Goal: Check status: Check status

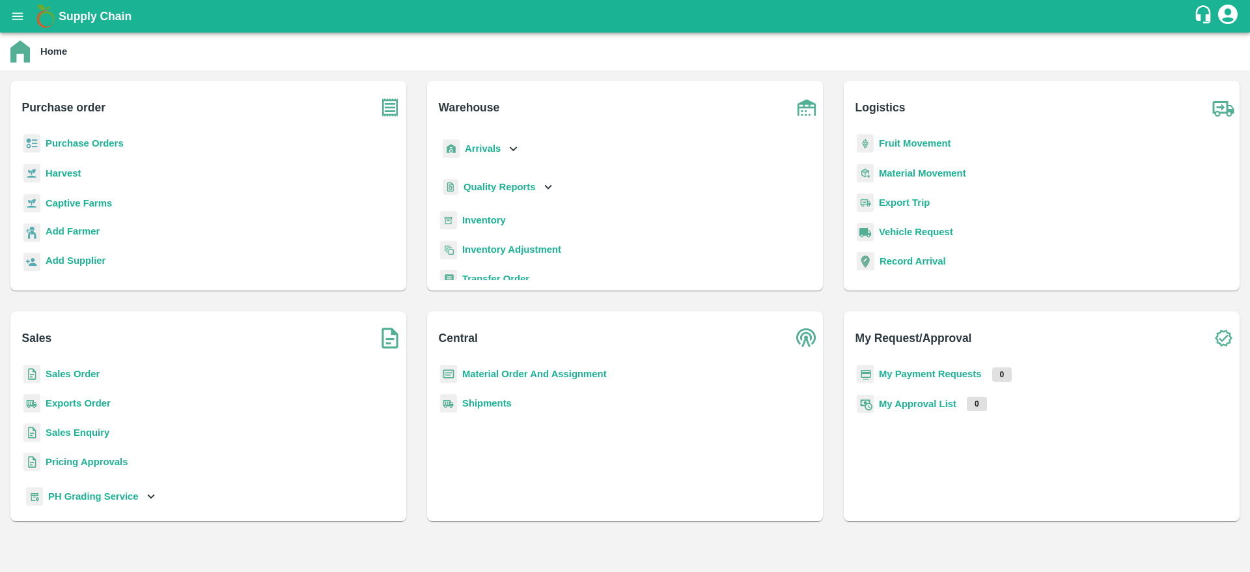
click at [104, 151] on div "Purchase Orders" at bounding box center [208, 148] width 375 height 29
click at [105, 147] on b "Purchase Orders" at bounding box center [85, 143] width 78 height 10
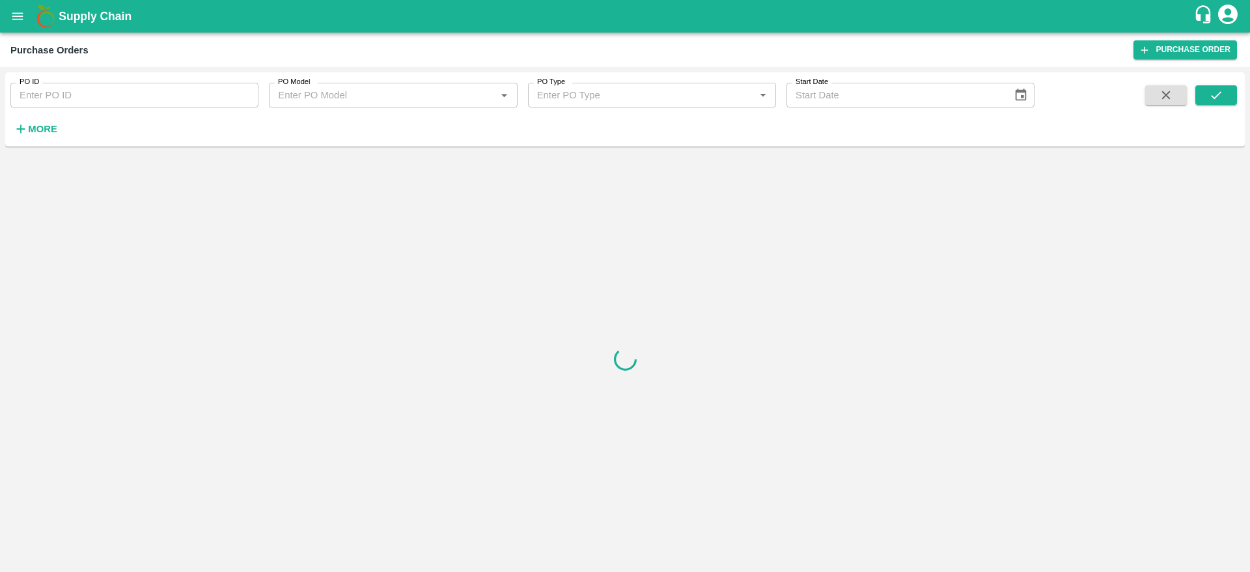
click at [93, 87] on input "PO ID" at bounding box center [134, 95] width 248 height 25
paste input "171332"
click at [1207, 98] on button "submit" at bounding box center [1217, 95] width 42 height 20
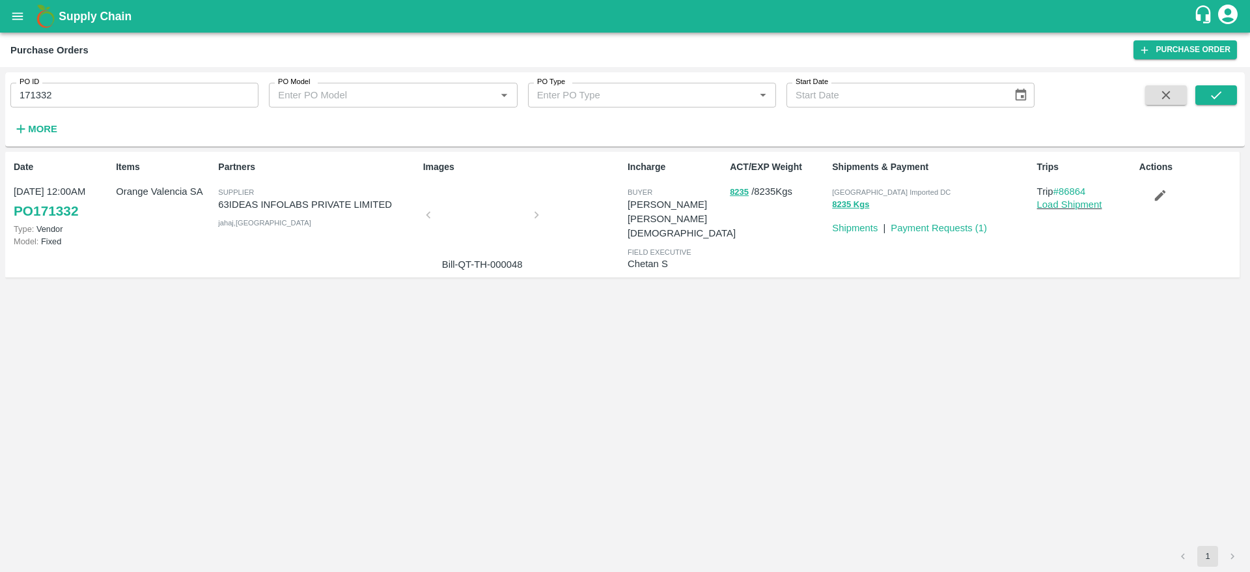
click at [767, 192] on p "8235 / 8235 Kgs" at bounding box center [778, 191] width 97 height 15
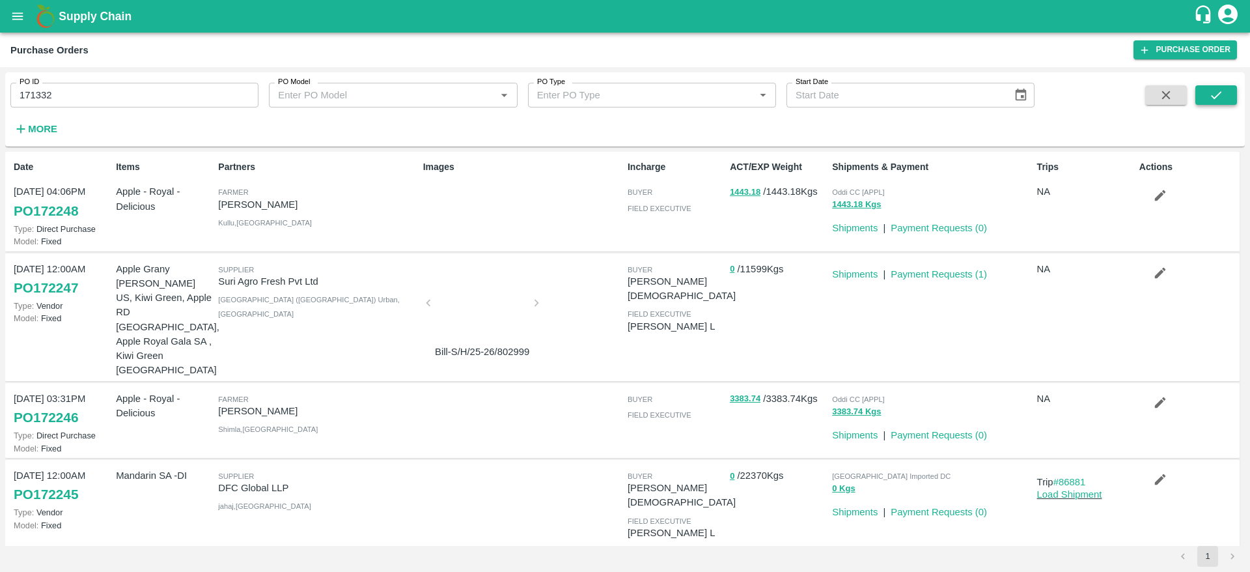
click at [1217, 89] on icon "submit" at bounding box center [1216, 95] width 14 height 14
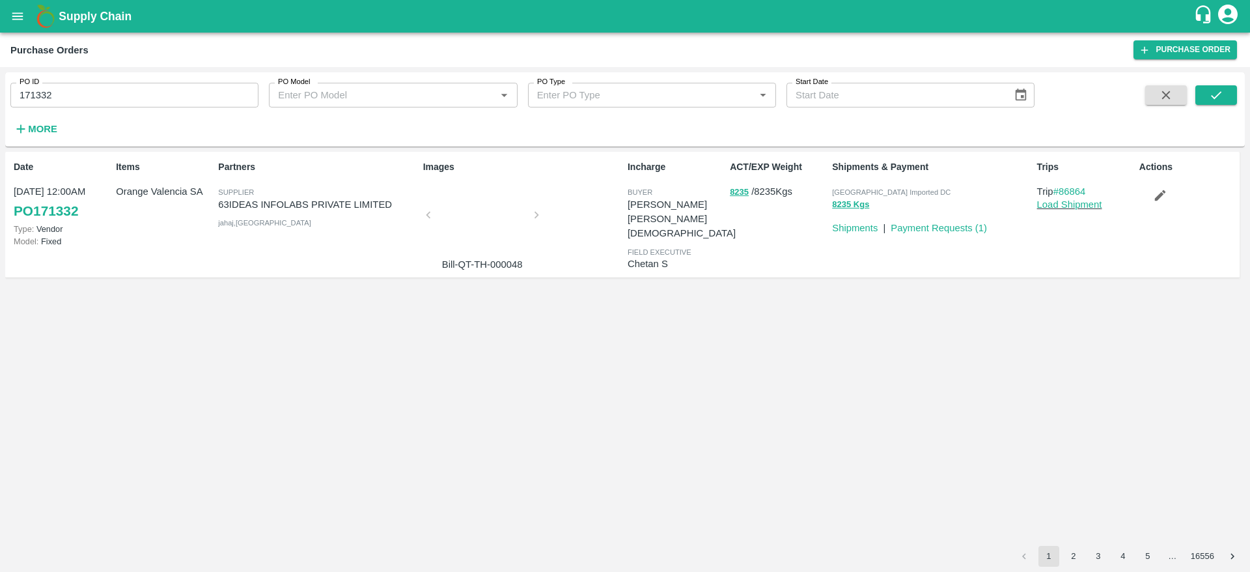
click at [496, 204] on div at bounding box center [483, 218] width 98 height 69
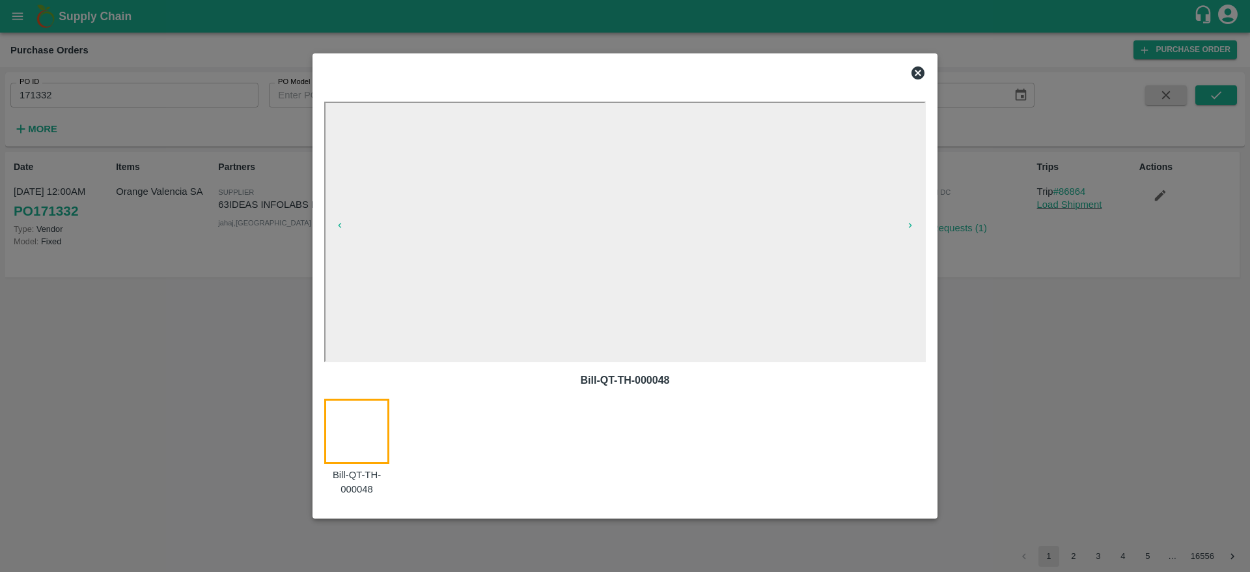
click at [921, 72] on icon at bounding box center [918, 72] width 13 height 13
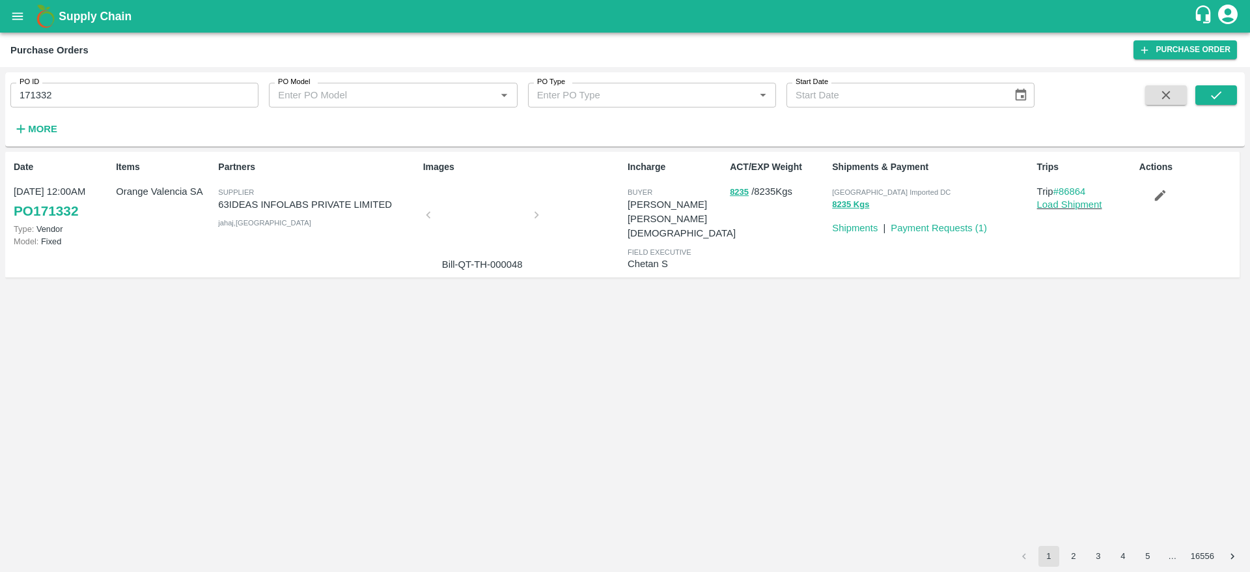
click at [535, 212] on div "Images Bill-QT-TH-000048" at bounding box center [520, 214] width 205 height 119
drag, startPoint x: 482, startPoint y: 241, endPoint x: 501, endPoint y: 238, distance: 19.7
click at [501, 238] on div at bounding box center [483, 218] width 98 height 69
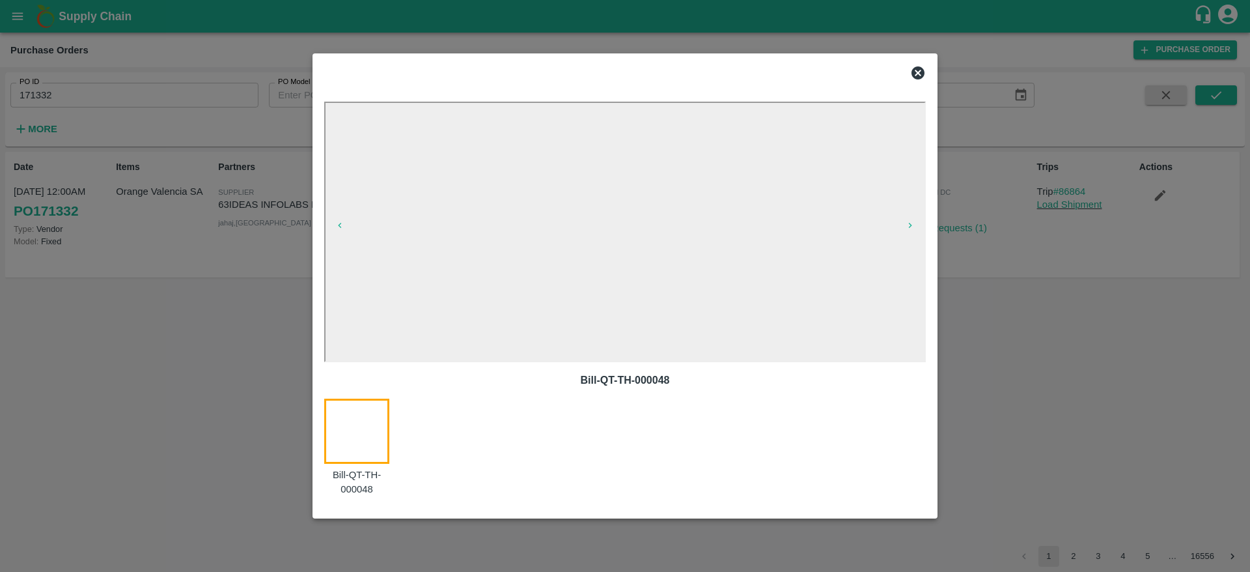
click at [917, 75] on icon at bounding box center [918, 72] width 13 height 13
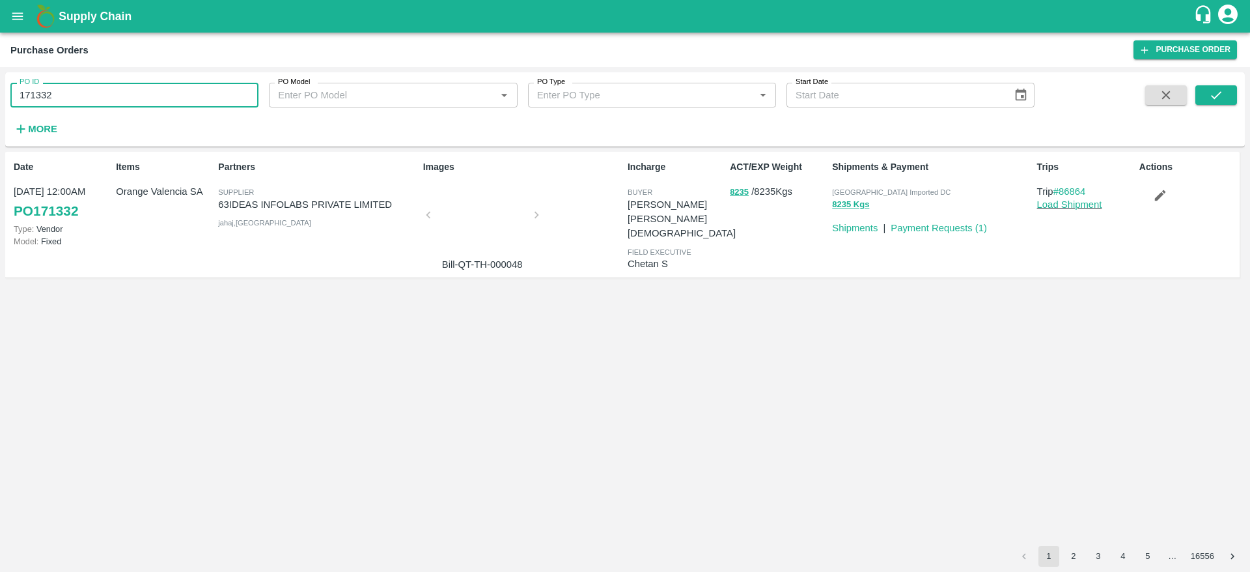
click at [132, 96] on input "171332" at bounding box center [134, 95] width 248 height 25
paste input "text"
type input "170464"
click at [1205, 96] on button "submit" at bounding box center [1217, 95] width 42 height 20
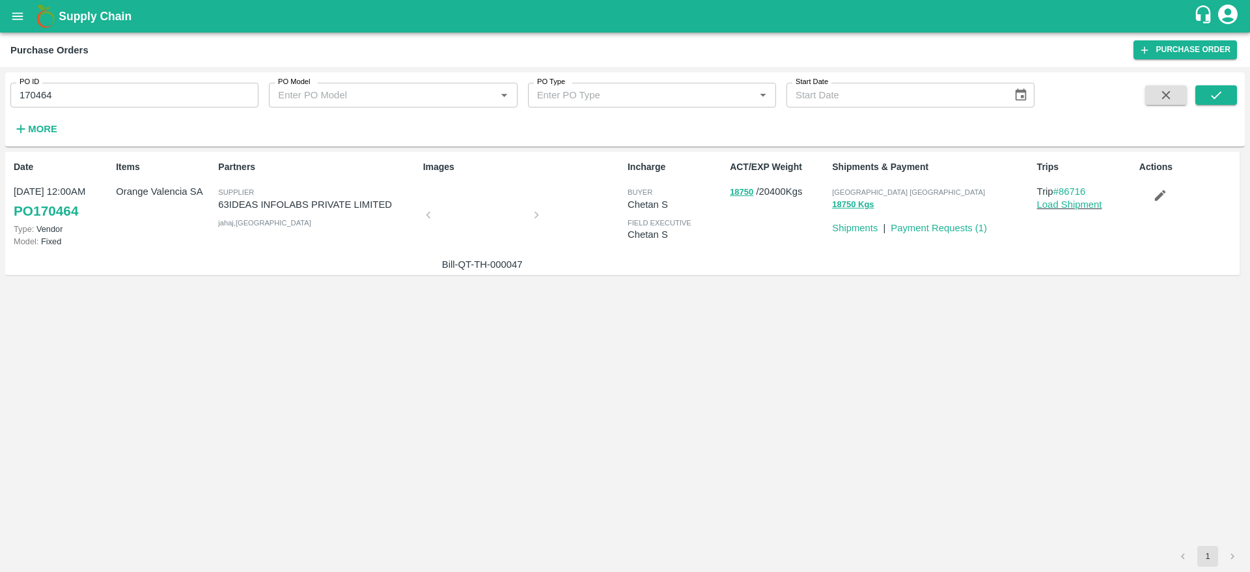
click at [477, 213] on div at bounding box center [483, 218] width 98 height 69
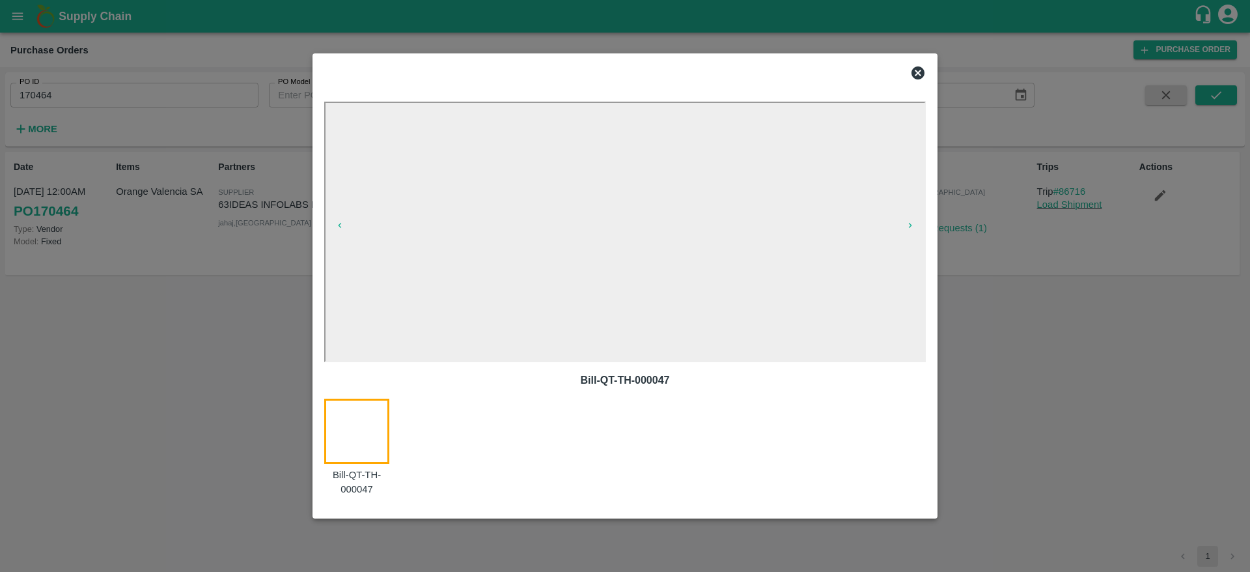
click at [922, 72] on icon at bounding box center [918, 72] width 13 height 13
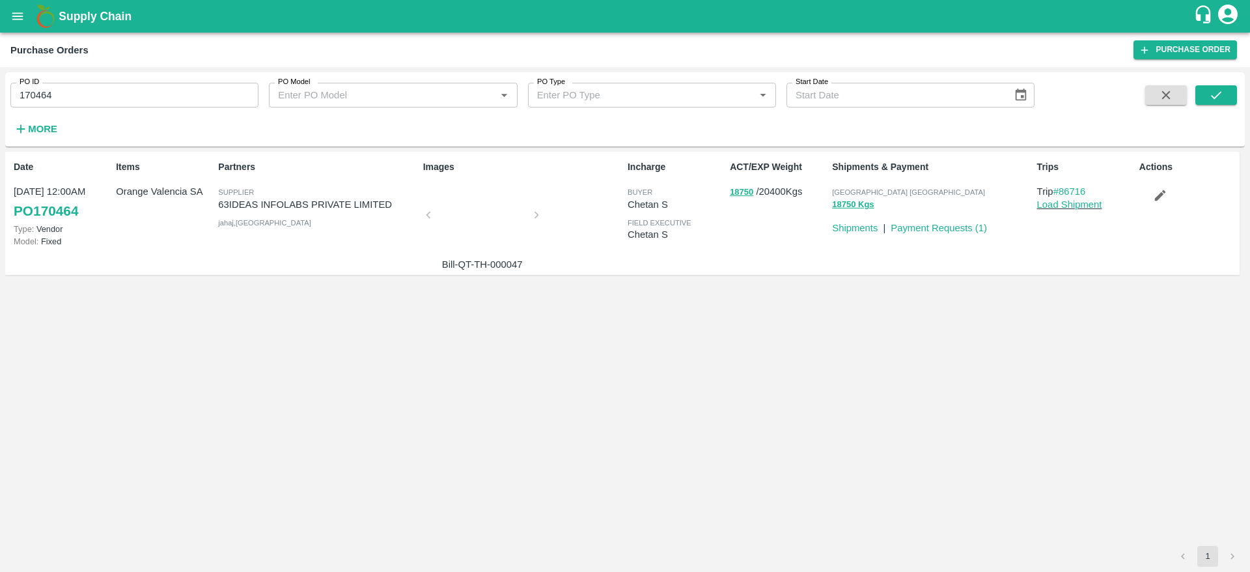
click at [536, 214] on div "Images Bill-QT-TH-000047" at bounding box center [520, 213] width 205 height 116
click at [486, 214] on div at bounding box center [483, 218] width 98 height 69
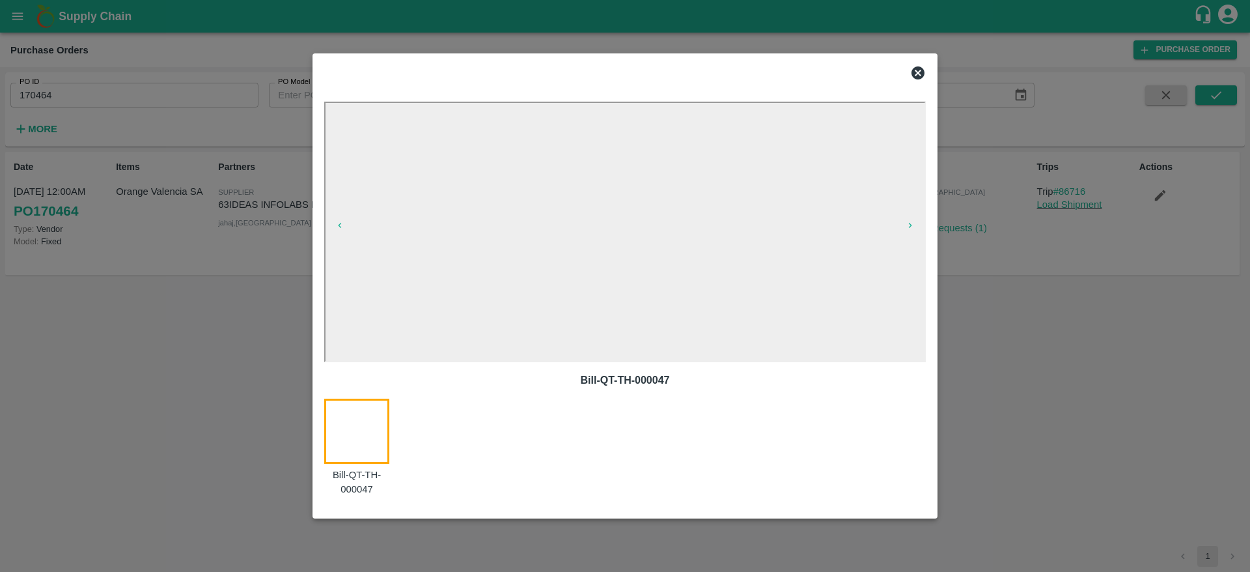
click at [920, 68] on icon at bounding box center [918, 72] width 13 height 13
